Goal: Check status: Check status

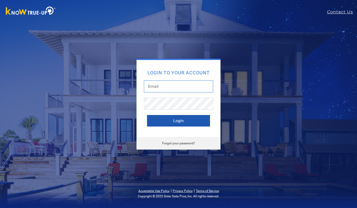
type input "durangarc@hotmail.com"
click at [172, 119] on button "Login" at bounding box center [178, 121] width 63 height 12
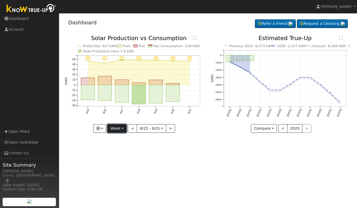
click at [122, 131] on button "Week" at bounding box center [116, 128] width 19 height 9
click at [120, 139] on link "Day" at bounding box center [126, 139] width 36 height 7
type input "[DATE]"
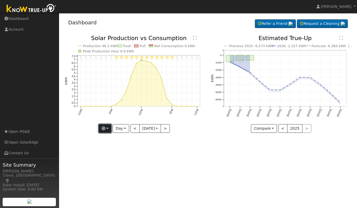
click at [103, 131] on button "button" at bounding box center [105, 128] width 13 height 9
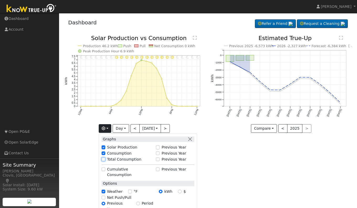
click at [103, 159] on input "Total Consumption" at bounding box center [104, 160] width 4 height 4
checkbox input "true"
click at [223, 164] on div "User Profile First name Last name Email Email Notifications No Emails No Emails…" at bounding box center [208, 110] width 298 height 195
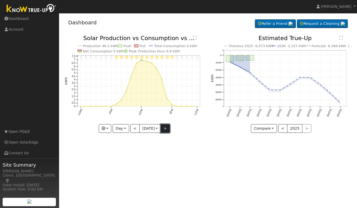
click at [167, 132] on button ">" at bounding box center [165, 128] width 9 height 9
click at [133, 128] on button "<" at bounding box center [134, 128] width 9 height 9
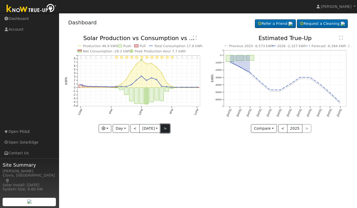
click at [169, 128] on button ">" at bounding box center [165, 128] width 9 height 9
type input "[DATE]"
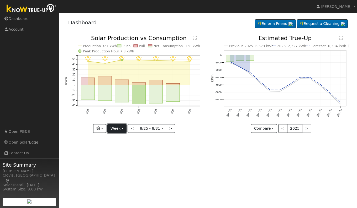
click at [121, 129] on button "Week" at bounding box center [116, 128] width 19 height 9
click at [119, 140] on link "Day" at bounding box center [126, 139] width 36 height 7
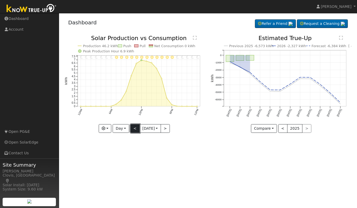
click at [132, 129] on button "<" at bounding box center [134, 128] width 9 height 9
type input "[DATE]"
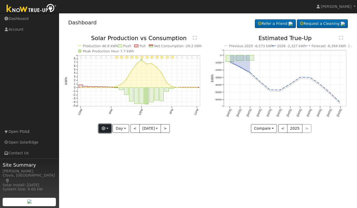
click at [99, 128] on button "button" at bounding box center [105, 128] width 13 height 9
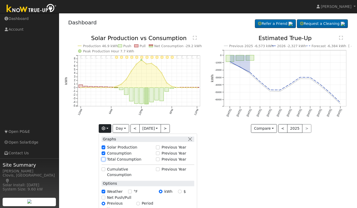
click at [104, 160] on input "Total Consumption" at bounding box center [104, 160] width 4 height 4
checkbox input "true"
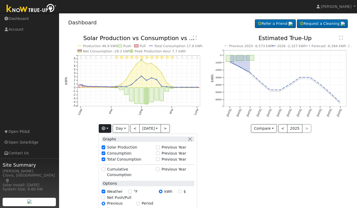
click at [246, 176] on div "User Profile First name Last name Email Email Notifications No Emails No Emails…" at bounding box center [208, 110] width 298 height 195
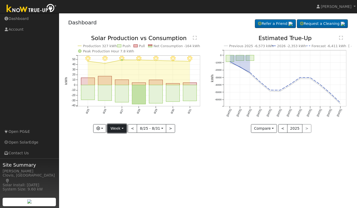
click at [118, 127] on button "Week" at bounding box center [116, 128] width 19 height 9
click at [120, 138] on link "Day" at bounding box center [126, 139] width 36 height 7
type input "[DATE]"
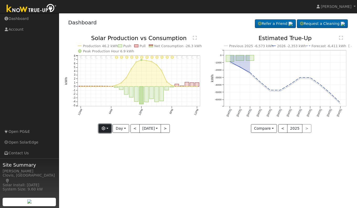
click at [108, 129] on button "button" at bounding box center [105, 128] width 13 height 9
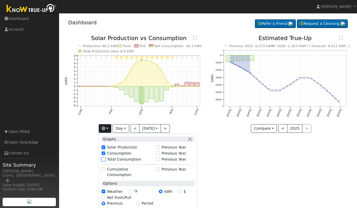
click at [103, 159] on input "Total Consumption" at bounding box center [104, 160] width 4 height 4
checkbox input "true"
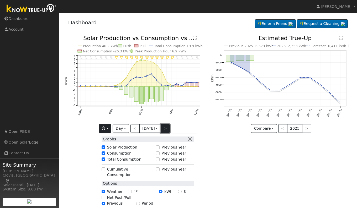
click at [165, 129] on button ">" at bounding box center [165, 128] width 9 height 9
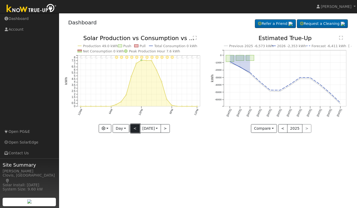
click at [134, 128] on button "<" at bounding box center [134, 128] width 9 height 9
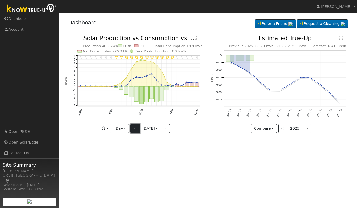
click at [134, 128] on button "<" at bounding box center [134, 128] width 9 height 9
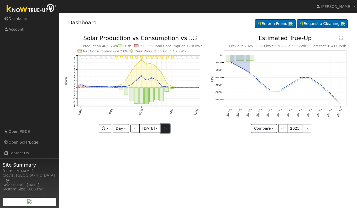
click at [167, 130] on button ">" at bounding box center [165, 128] width 9 height 9
type input "[DATE]"
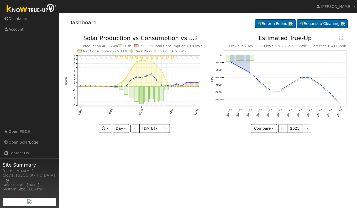
click at [194, 38] on text "" at bounding box center [195, 38] width 4 height 4
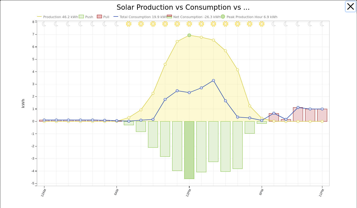
click at [348, 7] on button "button" at bounding box center [351, 7] width 10 height 10
